Goal: Task Accomplishment & Management: Use online tool/utility

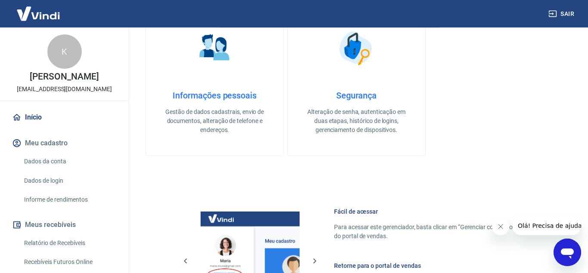
scroll to position [285, 0]
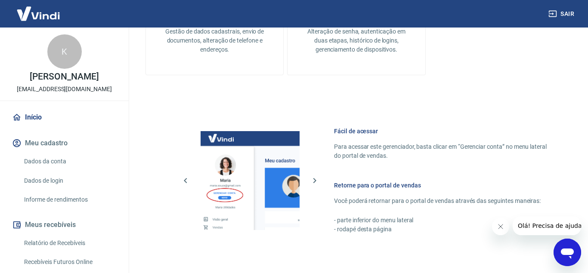
click at [314, 238] on div "Fácil de acessar Para acessar este gerenciador, basta clicar em “Gerenciar cont…" at bounding box center [356, 179] width 422 height 152
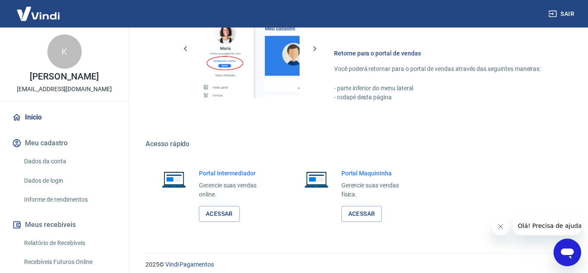
scroll to position [424, 0]
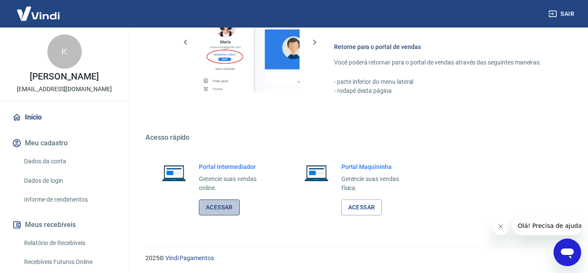
click at [220, 215] on link "Acessar" at bounding box center [219, 208] width 41 height 16
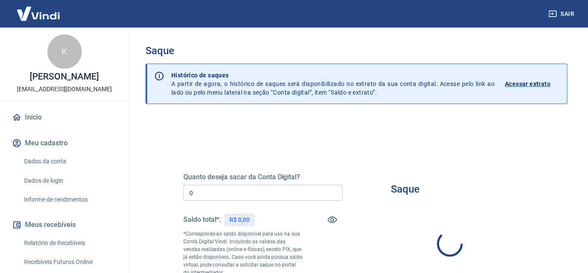
type input "R$ 0,00"
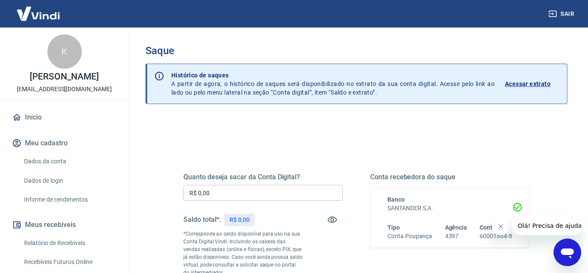
click at [497, 230] on icon "Close message from company" at bounding box center [499, 226] width 7 height 7
